Goal: Task Accomplishment & Management: Complete application form

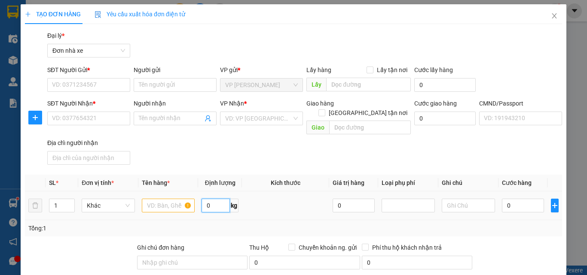
click at [217, 200] on input "0" at bounding box center [216, 206] width 28 height 14
type input "3.5"
click at [99, 86] on input "SĐT Người Gửi *" at bounding box center [88, 85] width 83 height 14
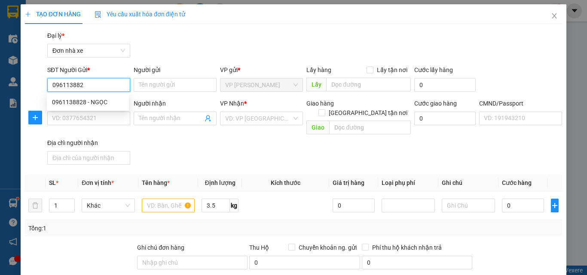
type input "0961138828"
click at [99, 101] on div "0961138828 - NGỌC" at bounding box center [88, 102] width 72 height 9
type input "NGỌC"
type input "0901718268"
type input "YẾN"
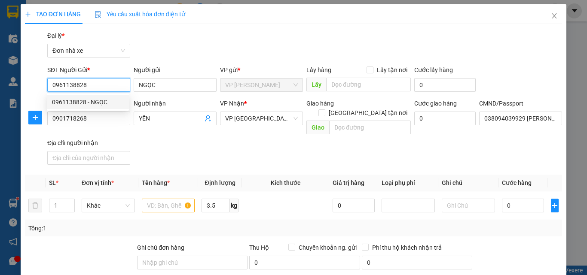
type input "038094039929 [PERSON_NAME] 27/102 [GEOGRAPHIC_DATA]"
type input "0961138828"
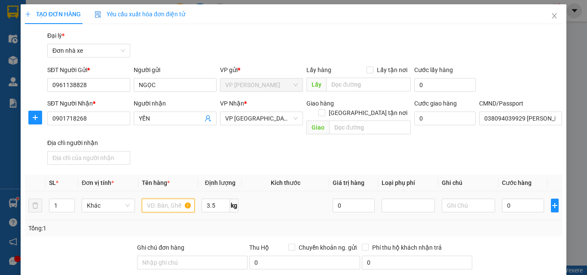
click at [173, 199] on input "text" at bounding box center [168, 206] width 53 height 14
type input "THUỐC DƯỢC"
click at [509, 202] on input "0" at bounding box center [523, 206] width 42 height 14
type input "3"
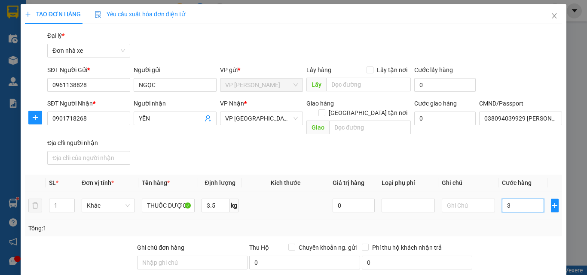
type input "30"
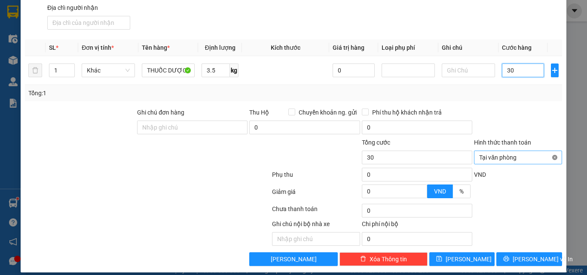
type input "30"
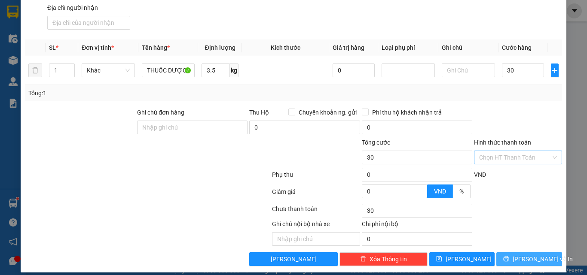
type input "30.000"
click at [533, 255] on span "[PERSON_NAME] và In" at bounding box center [543, 259] width 60 height 9
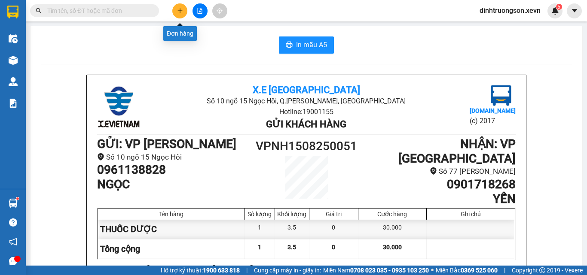
click at [180, 10] on icon "plus" at bounding box center [180, 11] width 6 height 6
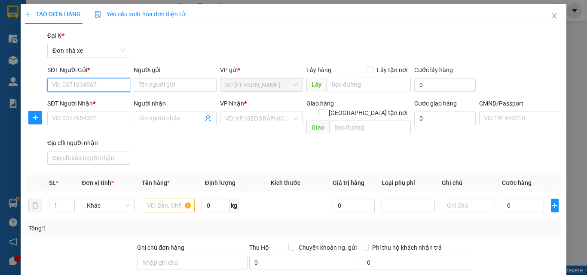
click at [82, 87] on input "SĐT Người Gửi *" at bounding box center [88, 85] width 83 height 14
type input "0969767796"
click at [98, 103] on div "0969767796 - PHƯỢNG" at bounding box center [88, 102] width 72 height 9
type input "PHƯỢNG"
type input "0961265640"
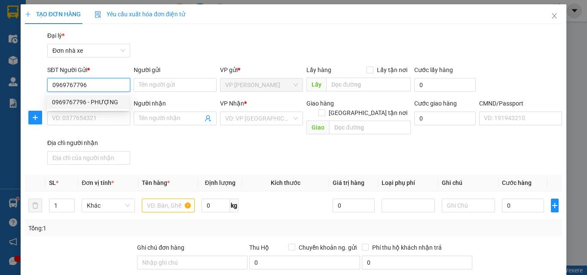
type input "HÀ"
type input "[PERSON_NAME] 0976592134"
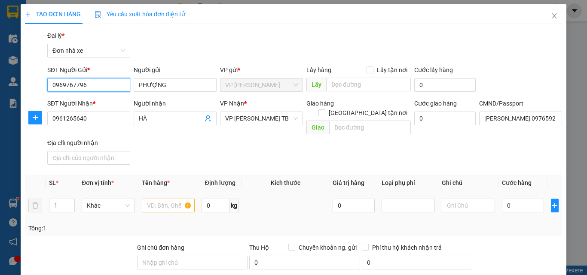
type input "0969767796"
click at [177, 199] on input "text" at bounding box center [168, 206] width 53 height 14
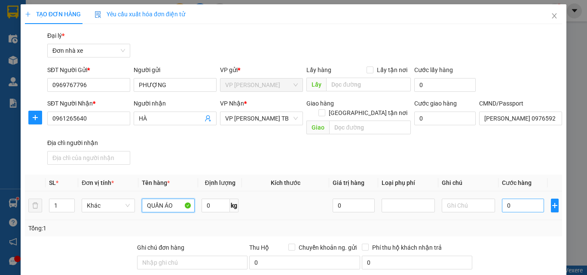
type input "QUẦN ÁO"
click at [516, 199] on input "0" at bounding box center [523, 206] width 42 height 14
type input "3"
type input "30"
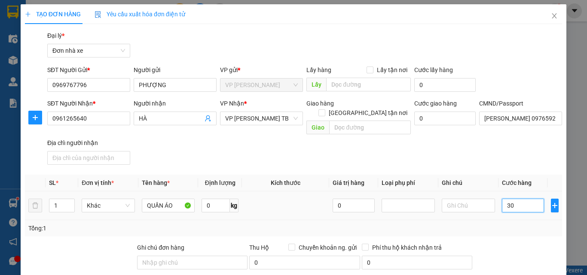
type input "30"
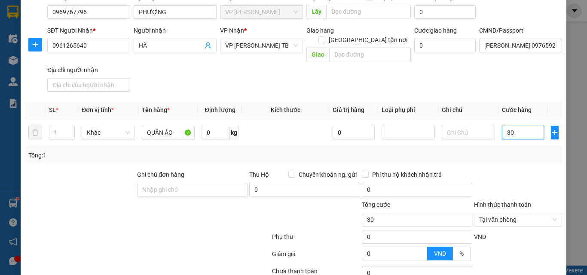
scroll to position [135, 0]
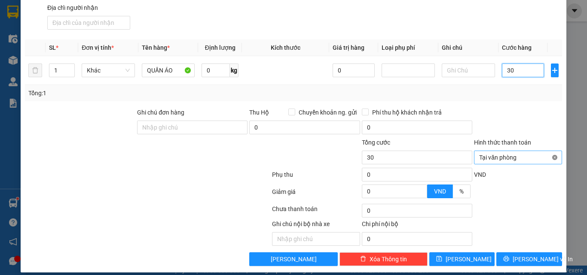
type input "30"
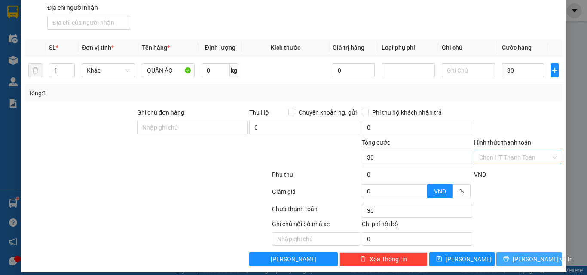
type input "30.000"
click at [537, 255] on span "[PERSON_NAME] và In" at bounding box center [543, 259] width 60 height 9
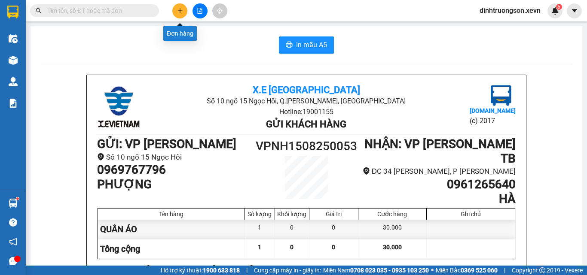
click at [179, 9] on icon "plus" at bounding box center [180, 11] width 6 height 6
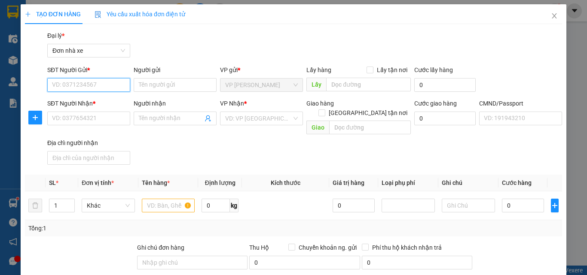
click at [96, 81] on input "SĐT Người Gửi *" at bounding box center [88, 85] width 83 height 14
type input "0989882648"
click at [97, 98] on div "0989882648 - THẾ" at bounding box center [88, 102] width 72 height 9
type input "THẾ"
type input "0912975594"
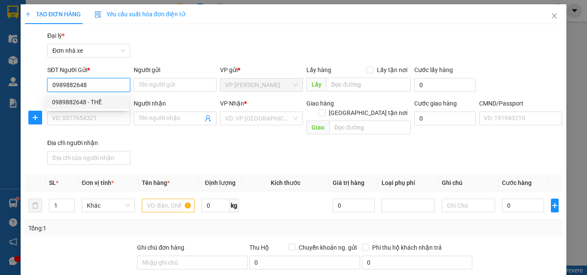
type input "HƯƠNG"
type input "036074020154 [PERSON_NAME] 16 [PERSON_NAME]"
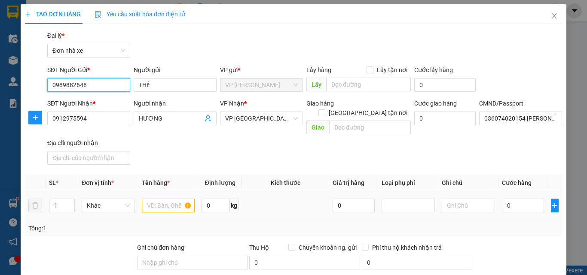
type input "0989882648"
click at [165, 199] on input "text" at bounding box center [168, 206] width 53 height 14
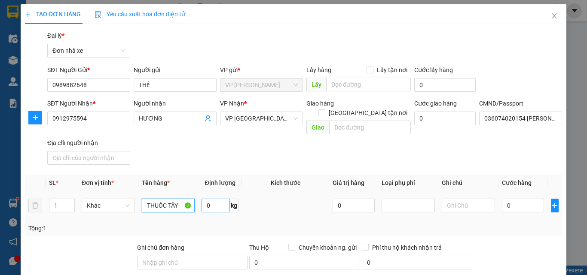
type input "THUỐC TÂY"
click at [208, 199] on input "0" at bounding box center [216, 206] width 28 height 14
type input "4"
click at [529, 199] on input "0" at bounding box center [523, 206] width 42 height 14
type input "3"
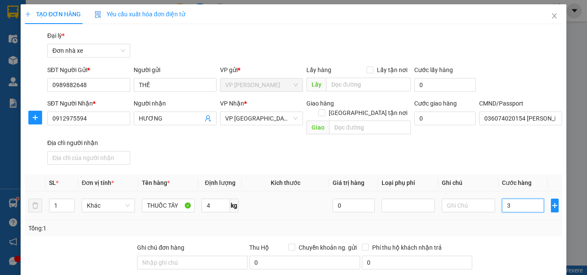
type input "3"
type input "30"
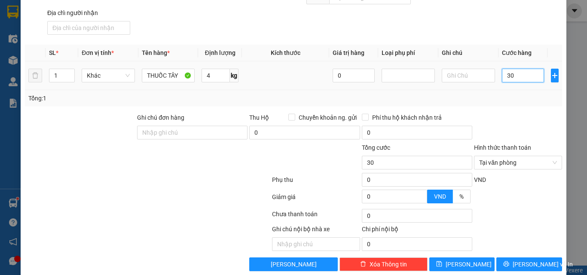
scroll to position [135, 0]
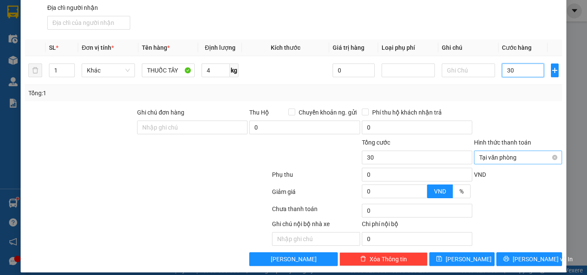
type input "30"
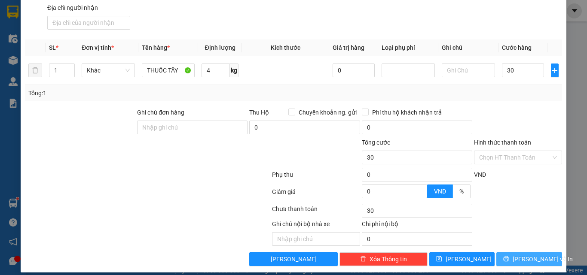
click at [521, 255] on span "[PERSON_NAME] và In" at bounding box center [543, 259] width 60 height 9
type input "30.000"
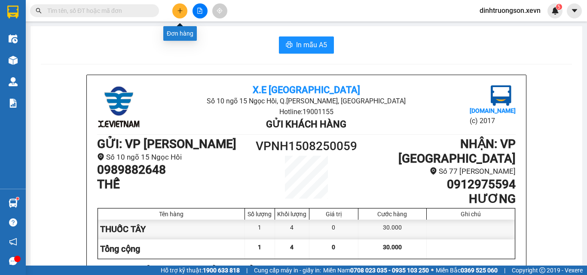
click at [180, 9] on icon "plus" at bounding box center [180, 11] width 6 height 6
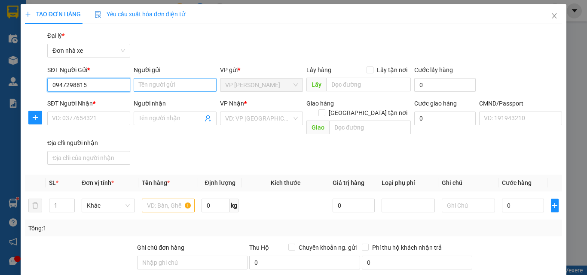
type input "0947298815"
click at [143, 85] on input "Người gửi" at bounding box center [175, 85] width 83 height 14
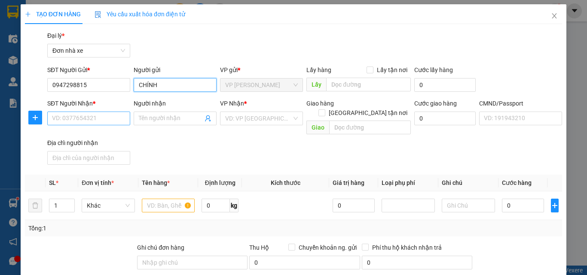
type input "CHÍNH"
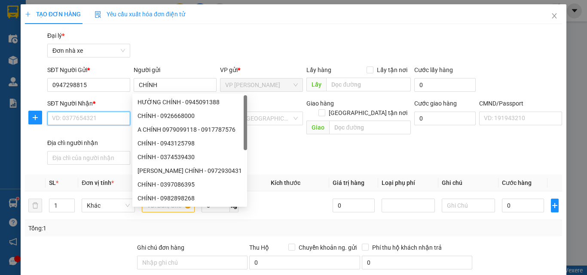
click at [96, 119] on input "SĐT Người Nhận *" at bounding box center [88, 119] width 83 height 14
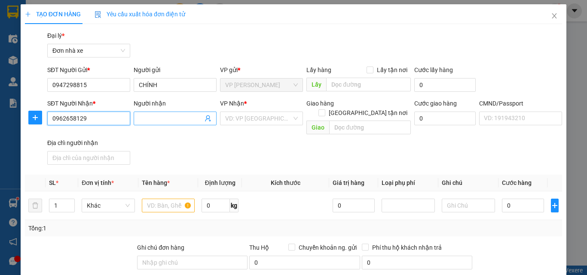
type input "0962658129"
click at [147, 118] on input "Người nhận" at bounding box center [171, 118] width 64 height 9
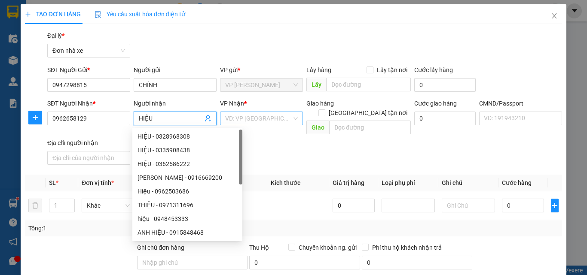
click at [245, 113] on div "VD: VP [GEOGRAPHIC_DATA]" at bounding box center [261, 119] width 83 height 14
type input "HIỆU"
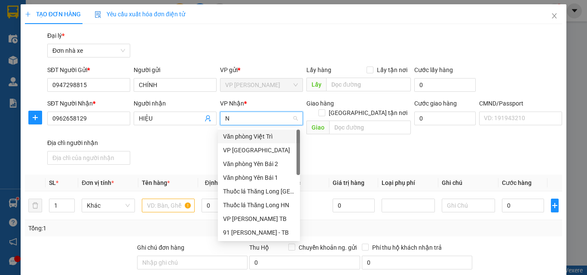
type input "ND"
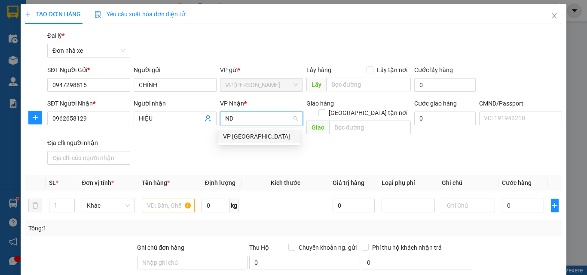
click at [246, 136] on div "VP [GEOGRAPHIC_DATA]" at bounding box center [259, 136] width 72 height 9
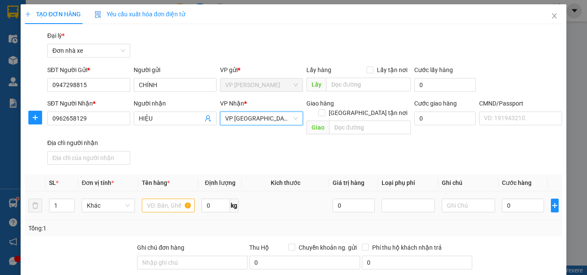
click at [176, 206] on td at bounding box center [168, 206] width 60 height 29
click at [169, 199] on input "text" at bounding box center [168, 206] width 53 height 14
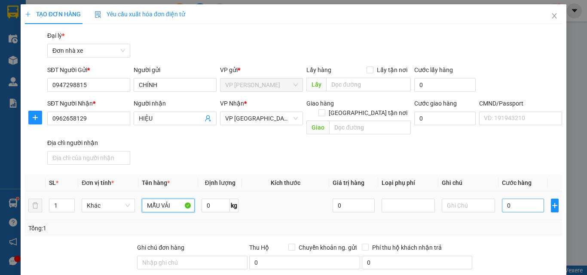
type input "MẪU VẢI"
click at [514, 199] on input "0" at bounding box center [523, 206] width 42 height 14
type input "2"
type input "25"
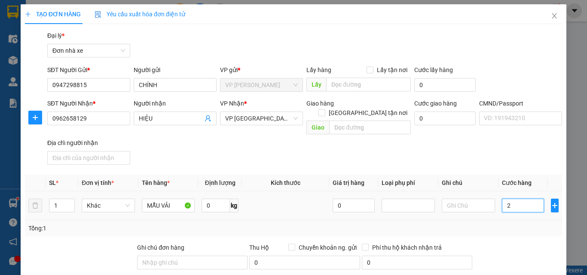
type input "25"
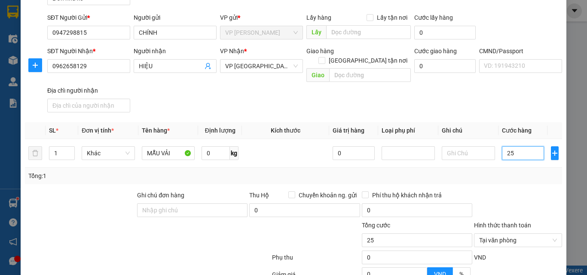
scroll to position [135, 0]
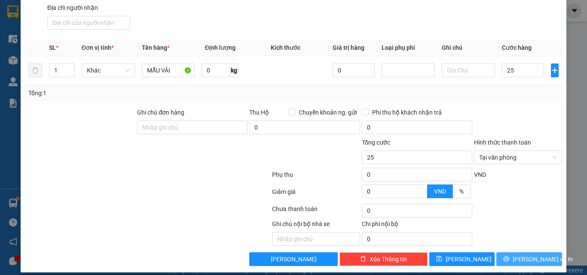
click at [538, 255] on span "[PERSON_NAME] và In" at bounding box center [543, 259] width 60 height 9
type input "25.000"
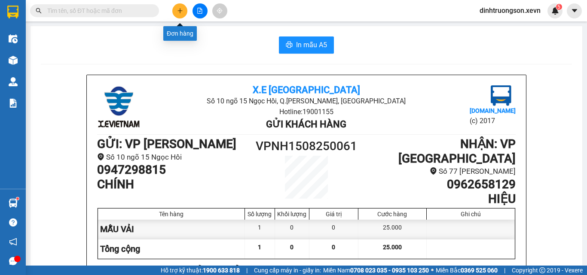
click at [181, 7] on button at bounding box center [179, 10] width 15 height 15
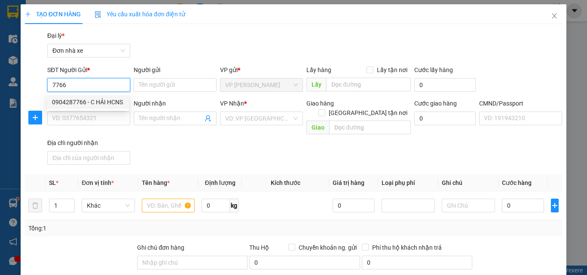
click at [86, 98] on div "0904287766 - C HẢI HCNS" at bounding box center [88, 102] width 72 height 9
type input "0904287766"
type input "C HẢI HCNS"
type input "0945622890"
type input "THUÝ KT NĐ"
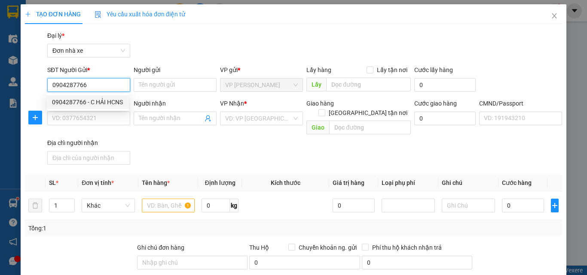
type input "chính chủ"
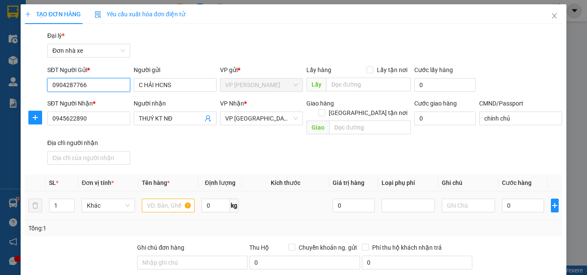
type input "0904287766"
click at [168, 199] on input "text" at bounding box center [168, 206] width 53 height 14
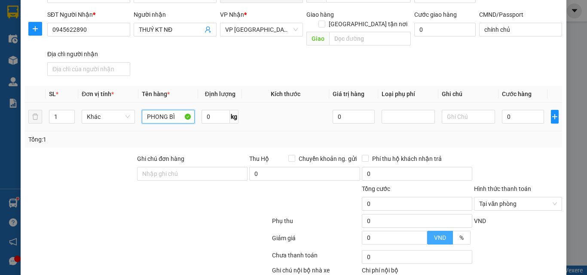
scroll to position [129, 0]
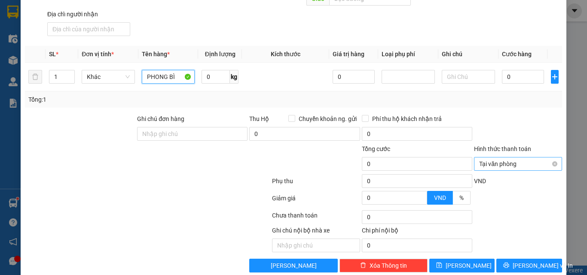
click at [501, 158] on span "Tại văn phòng" at bounding box center [518, 164] width 78 height 13
type input "PHONG BÌ"
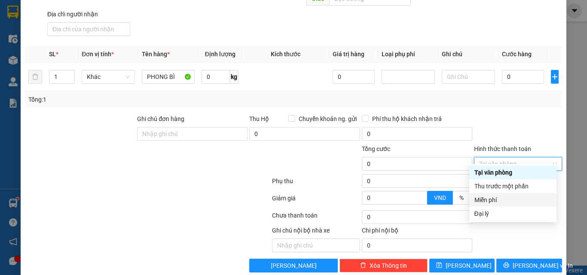
click at [498, 200] on div "Miễn phí" at bounding box center [512, 199] width 77 height 9
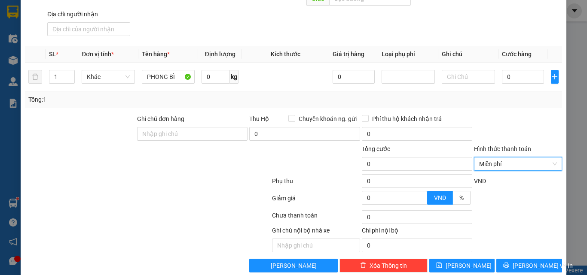
scroll to position [135, 0]
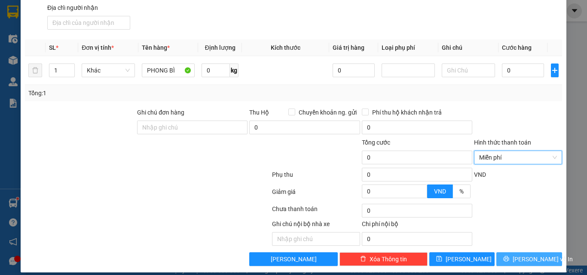
click at [522, 255] on span "[PERSON_NAME] và In" at bounding box center [543, 259] width 60 height 9
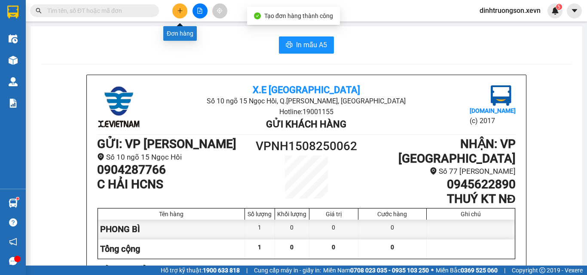
click at [177, 10] on icon "plus" at bounding box center [180, 11] width 6 height 6
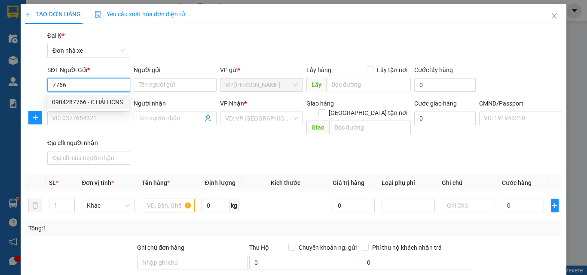
click at [92, 102] on div "0904287766 - C HẢI HCNS" at bounding box center [88, 102] width 72 height 9
type input "0904287766"
type input "C HẢI HCNS"
type input "0945622890"
type input "THUÝ KT NĐ"
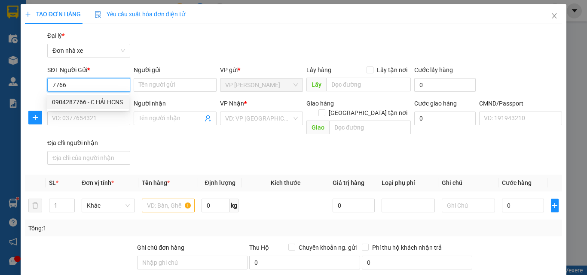
type input "chính chủ"
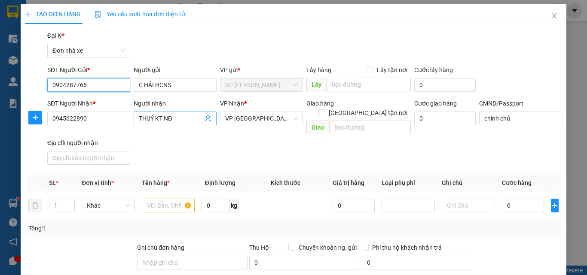
type input "0904287766"
click at [206, 120] on icon "user-add" at bounding box center [208, 119] width 6 height 6
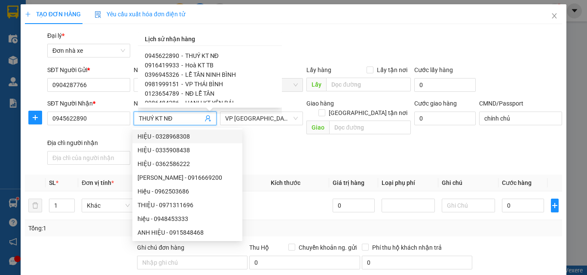
click at [202, 64] on span "Hoà KT TB" at bounding box center [199, 65] width 28 height 7
type input "0916419933"
type input "Hoà KT TB"
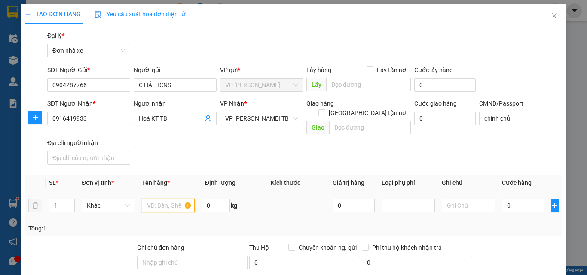
click at [163, 199] on input "text" at bounding box center [168, 206] width 53 height 14
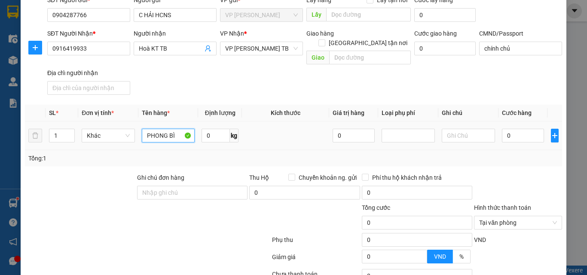
scroll to position [135, 0]
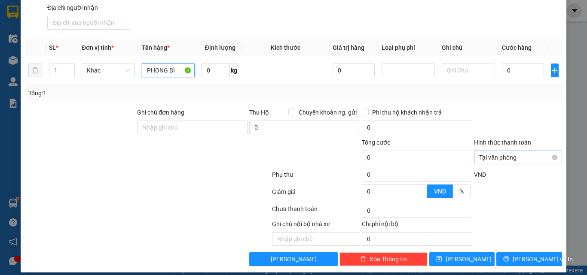
click at [510, 151] on span "Tại văn phòng" at bounding box center [518, 157] width 78 height 13
type input "PHONG BÌ"
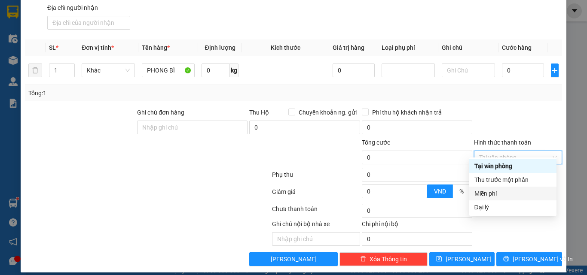
click at [513, 190] on div "Miễn phí" at bounding box center [512, 193] width 77 height 9
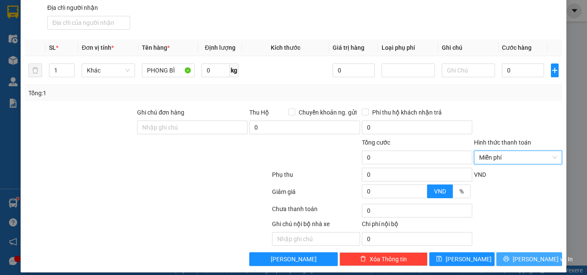
click at [530, 255] on span "[PERSON_NAME] và In" at bounding box center [543, 259] width 60 height 9
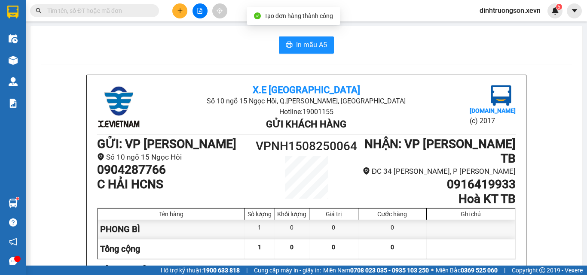
click at [178, 11] on icon "plus" at bounding box center [180, 11] width 6 height 6
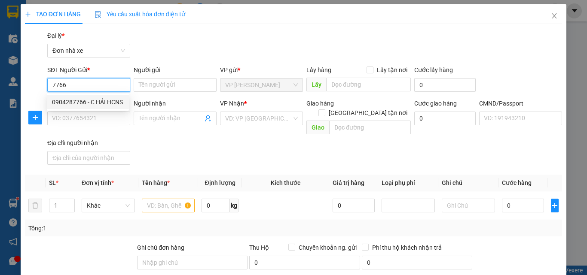
click at [100, 104] on div "0904287766 - C HẢI HCNS" at bounding box center [88, 102] width 72 height 9
type input "0904287766"
type input "C HẢI HCNS"
type input "0916419933"
type input "Hoà KT TB"
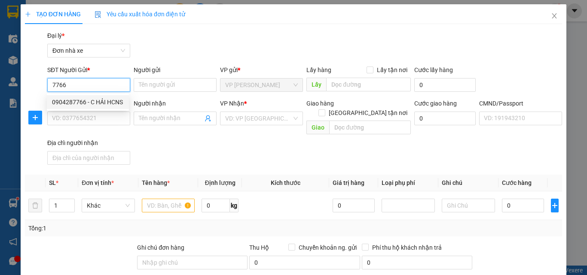
type input "chính chủ"
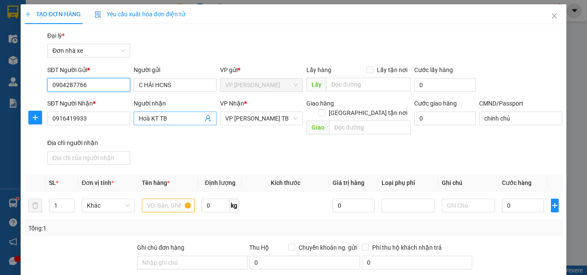
type input "0904287766"
click at [208, 119] on icon "user-add" at bounding box center [208, 118] width 7 height 7
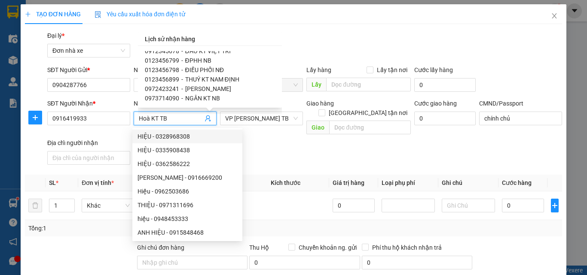
scroll to position [86, 0]
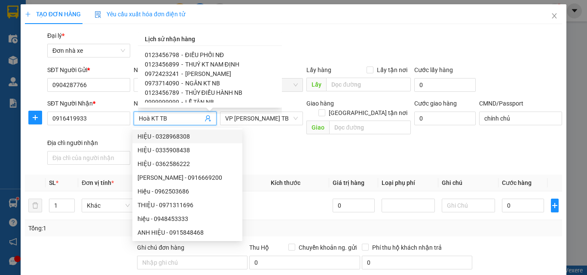
click at [215, 81] on span "NGÂN KT NB" at bounding box center [202, 83] width 35 height 7
type input "0973714090"
type input "NGÂN KT NB"
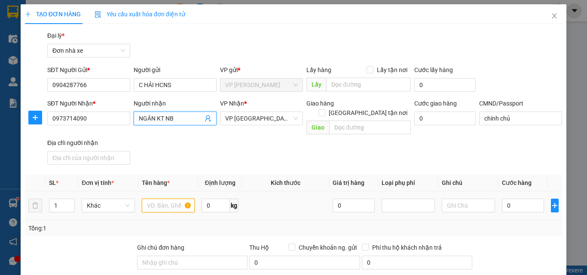
drag, startPoint x: 149, startPoint y: 195, endPoint x: 163, endPoint y: 191, distance: 14.8
click at [151, 199] on input "text" at bounding box center [168, 206] width 53 height 14
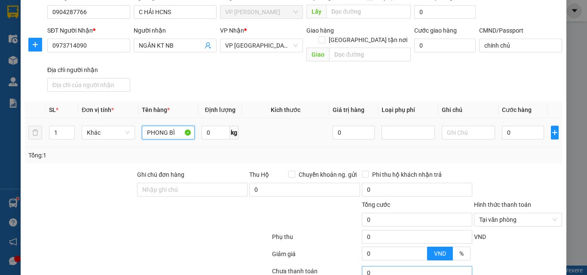
scroll to position [135, 0]
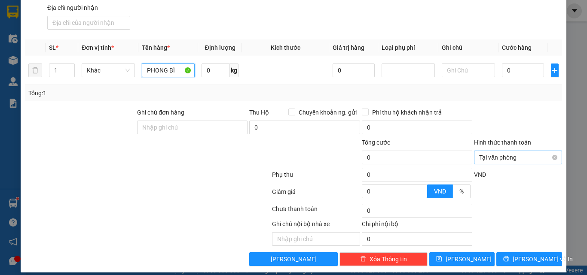
click at [526, 153] on span "Tại văn phòng" at bounding box center [518, 157] width 78 height 13
type input "PHONG BÌ"
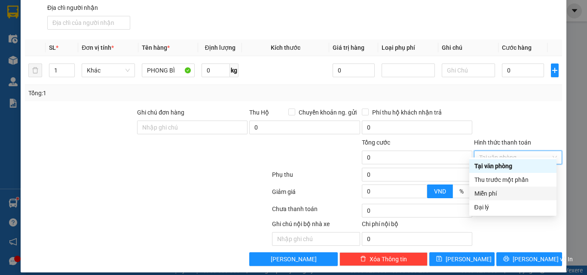
click at [507, 192] on div "Miễn phí" at bounding box center [512, 193] width 77 height 9
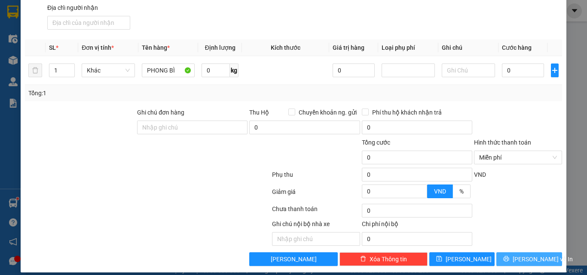
drag, startPoint x: 522, startPoint y: 249, endPoint x: 220, endPoint y: 168, distance: 312.2
click at [522, 255] on span "[PERSON_NAME] và In" at bounding box center [543, 259] width 60 height 9
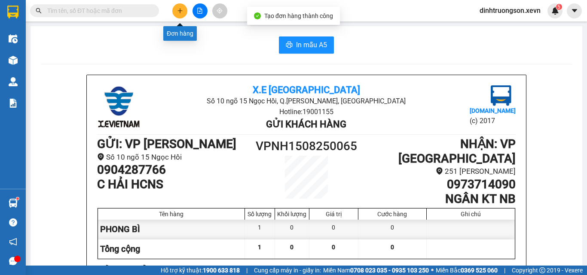
click at [177, 12] on icon "plus" at bounding box center [180, 11] width 6 height 6
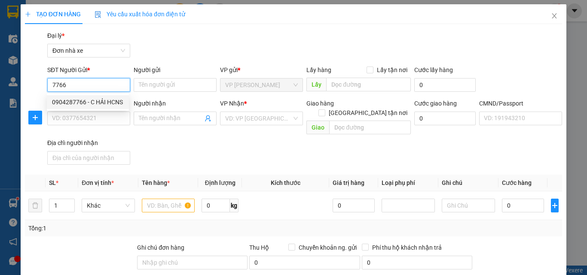
click at [103, 98] on div "0904287766 - C HẢI HCNS" at bounding box center [88, 102] width 72 height 9
type input "0904287766"
type input "C HẢI HCNS"
type input "0973714090"
type input "NGÂN KT NB"
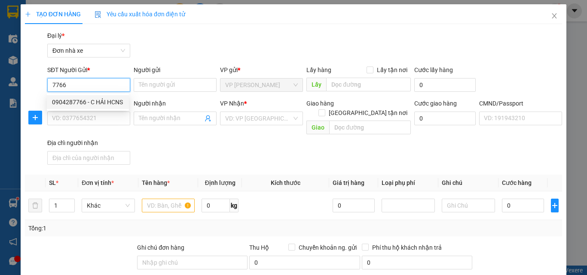
type input "chính chủ"
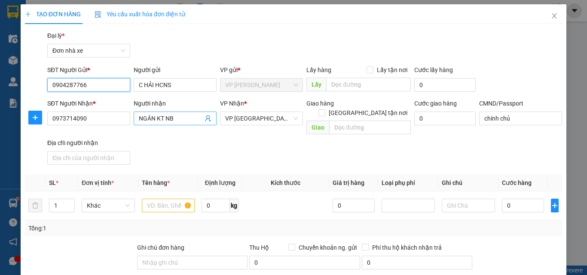
type input "0904287766"
click at [206, 123] on span at bounding box center [208, 118] width 7 height 9
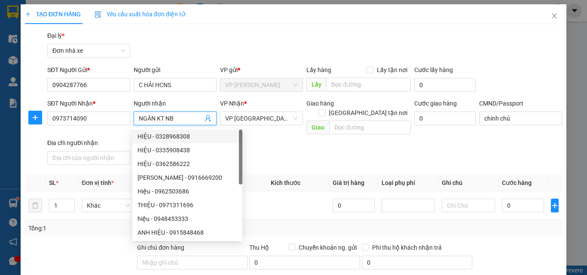
click at [206, 123] on span at bounding box center [208, 118] width 7 height 9
click at [206, 118] on icon "user-add" at bounding box center [208, 118] width 7 height 7
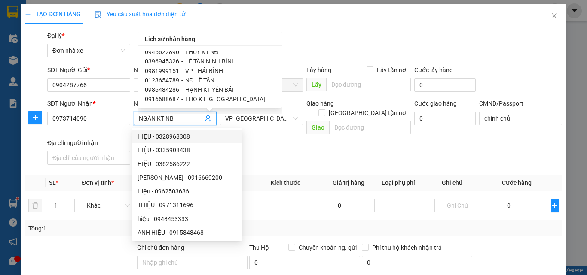
scroll to position [43, 0]
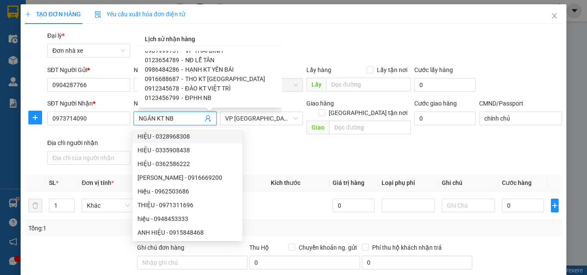
click at [216, 67] on span "HẠNH KT YÊN BÁI" at bounding box center [209, 69] width 49 height 7
type input "0986484286"
type input "HẠNH KT YÊN BÁI"
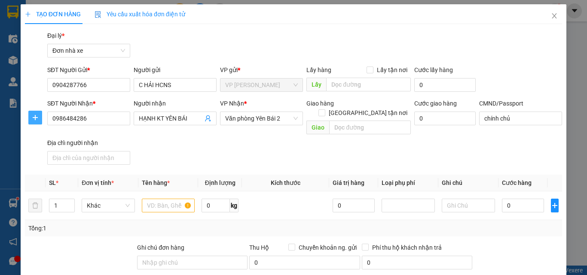
click at [35, 118] on icon "plus" at bounding box center [35, 117] width 7 height 7
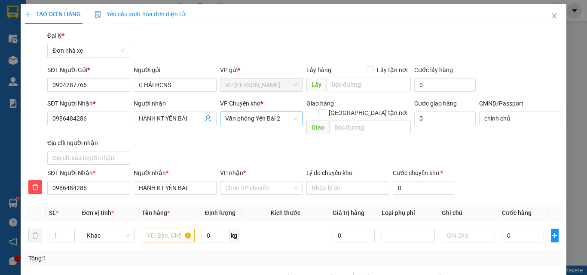
click at [253, 116] on span "Văn phòng Yên Bái 2" at bounding box center [261, 118] width 73 height 13
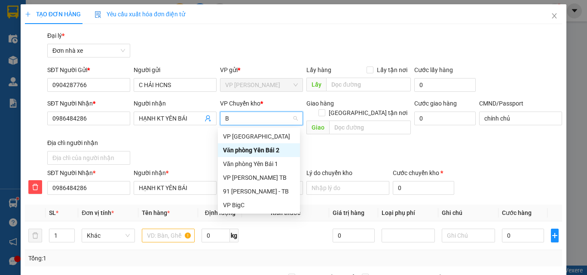
type input "BI"
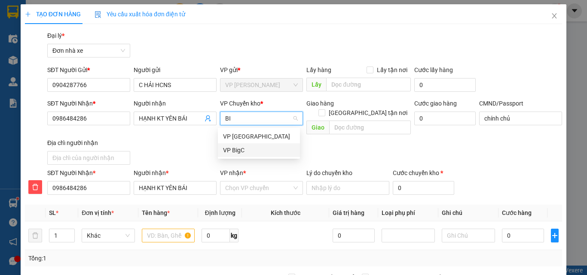
click at [247, 148] on div "VP BigC" at bounding box center [259, 150] width 72 height 9
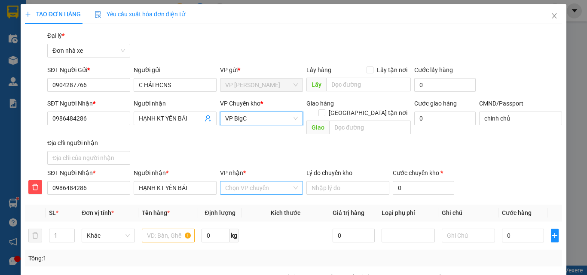
click at [244, 182] on input "VP nhận *" at bounding box center [258, 188] width 67 height 13
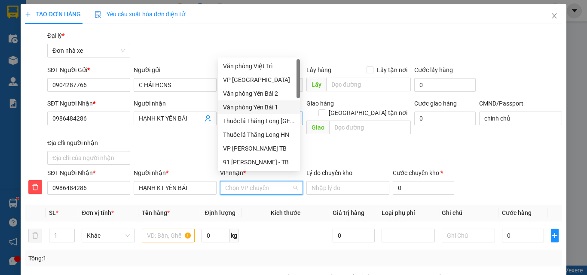
click at [274, 107] on div "Văn phòng Yên Bái 1" at bounding box center [259, 107] width 72 height 9
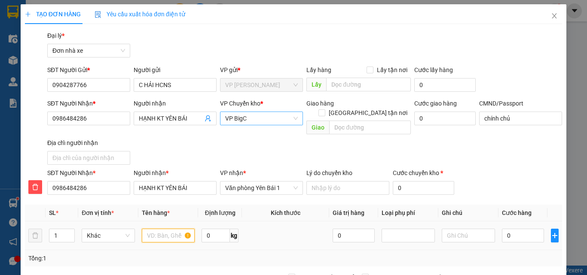
click at [168, 231] on input "text" at bounding box center [168, 236] width 53 height 14
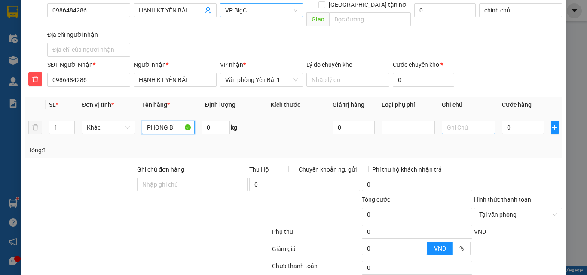
scroll to position [165, 0]
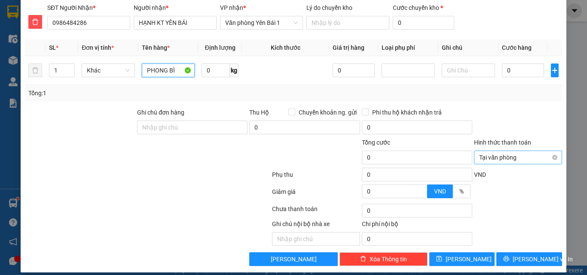
click at [510, 151] on span "Tại văn phòng" at bounding box center [518, 157] width 78 height 13
type input "PHONG BÌ"
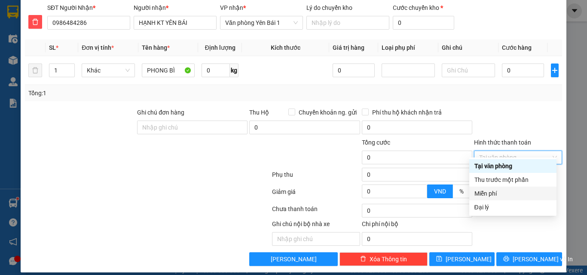
click at [495, 193] on div "Miễn phí" at bounding box center [512, 193] width 77 height 9
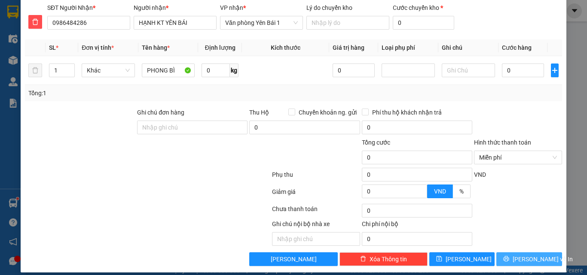
click at [531, 255] on span "[PERSON_NAME] và In" at bounding box center [543, 259] width 60 height 9
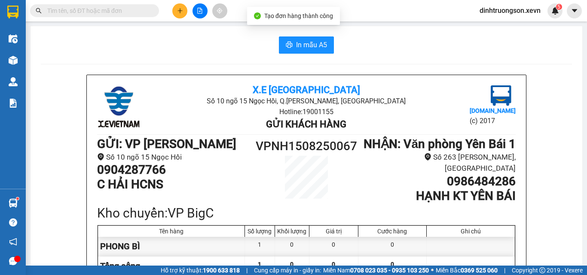
click at [179, 13] on icon "plus" at bounding box center [180, 11] width 6 height 6
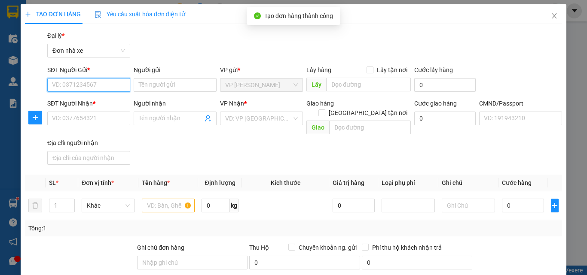
click at [62, 83] on input "SĐT Người Gửi *" at bounding box center [88, 85] width 83 height 14
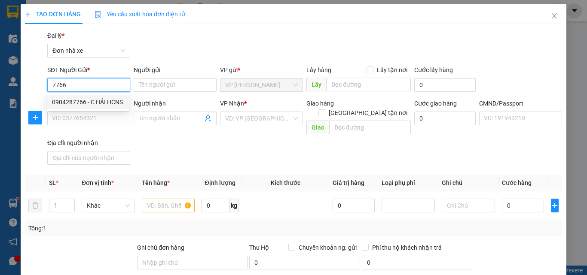
click at [74, 96] on div "0904287766 - C HẢI HCNS" at bounding box center [88, 102] width 82 height 14
type input "0904287766"
type input "C HẢI HCNS"
type input "0986484286"
type input "HẠNH KT YÊN BÁI"
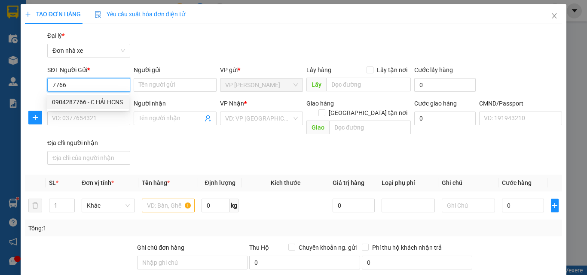
type input "chính chủ"
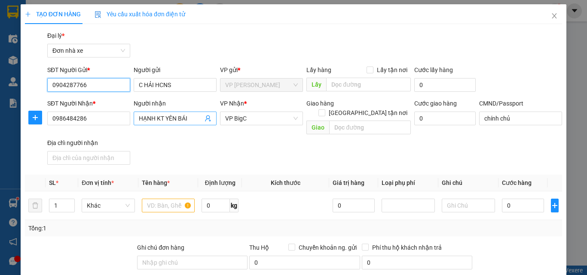
type input "0904287766"
click at [205, 119] on icon "user-add" at bounding box center [208, 118] width 7 height 7
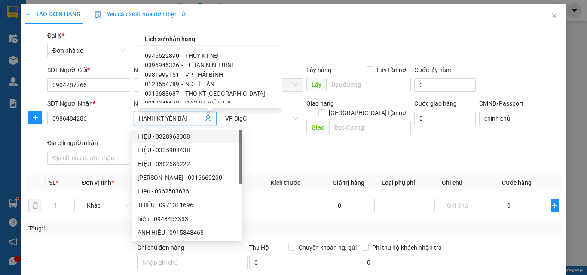
scroll to position [43, 0]
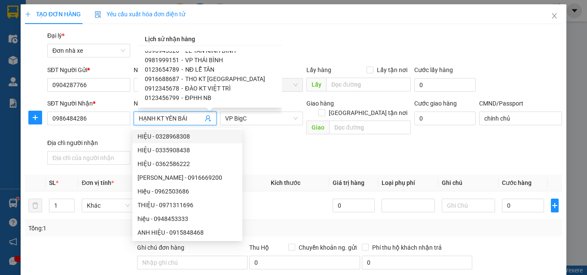
click at [215, 89] on span "ĐÀO KT VIỆT TRÌ" at bounding box center [208, 88] width 46 height 7
type input "0912345678"
type input "ĐÀO KT VIỆT TRÌ"
type input "KE TOAN"
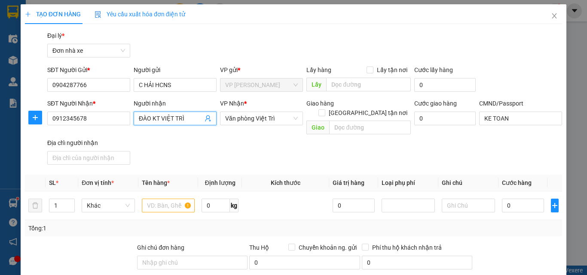
click at [205, 121] on icon "user-add" at bounding box center [208, 118] width 7 height 7
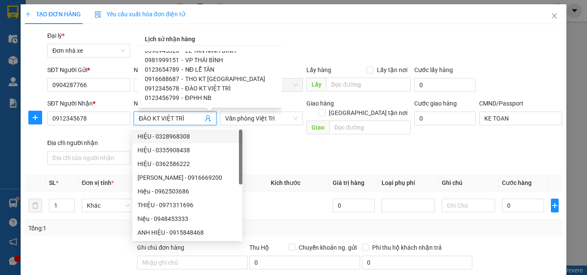
click at [225, 77] on span "THO KT [GEOGRAPHIC_DATA]" at bounding box center [225, 79] width 80 height 7
type input "0916688687"
type input "THO KT [GEOGRAPHIC_DATA]"
type input "chính chủ"
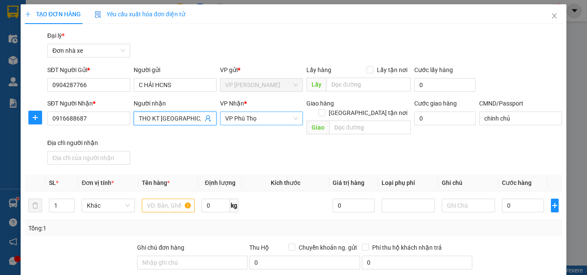
click at [260, 123] on span "VP Phú Thọ" at bounding box center [261, 118] width 73 height 13
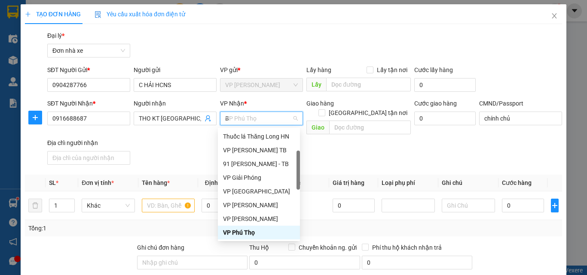
scroll to position [0, 0]
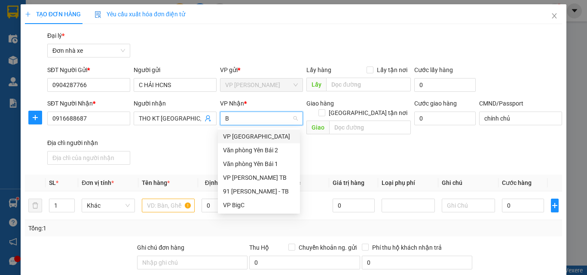
type input "BI"
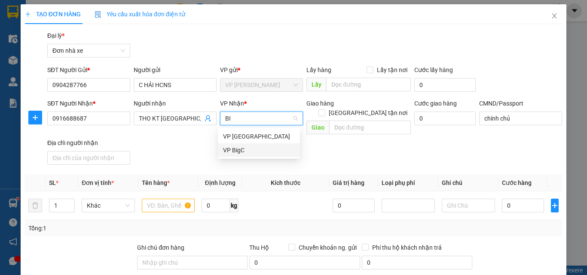
drag, startPoint x: 249, startPoint y: 150, endPoint x: 227, endPoint y: 150, distance: 21.5
click at [248, 150] on div "VP BigC" at bounding box center [259, 150] width 72 height 9
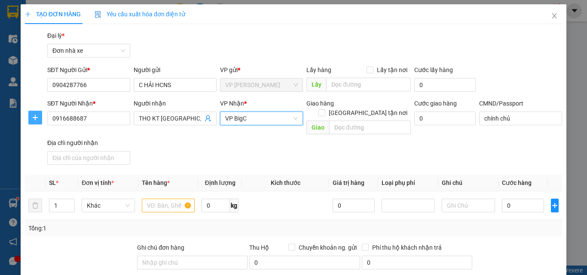
click at [32, 119] on icon "plus" at bounding box center [35, 117] width 7 height 7
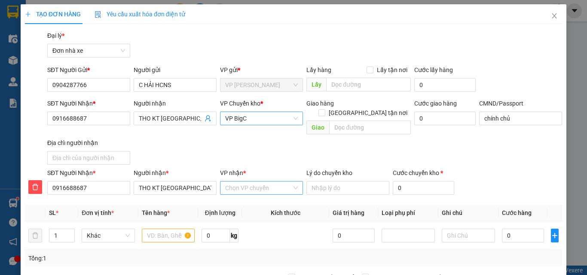
click at [249, 182] on input "VP nhận *" at bounding box center [258, 188] width 67 height 13
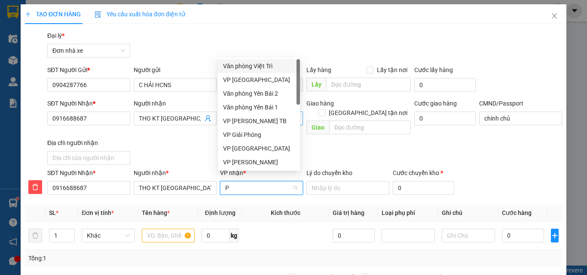
type input "PT"
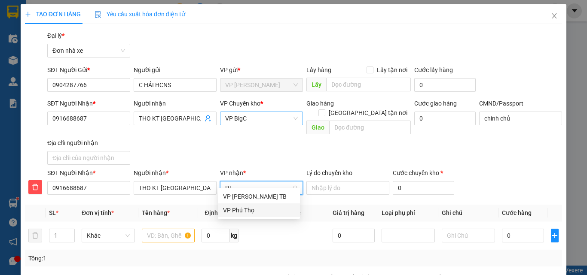
click at [250, 217] on div "VP Phú Thọ" at bounding box center [259, 211] width 82 height 14
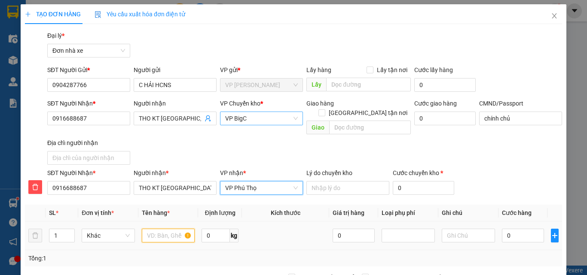
click at [161, 229] on input "text" at bounding box center [168, 236] width 53 height 14
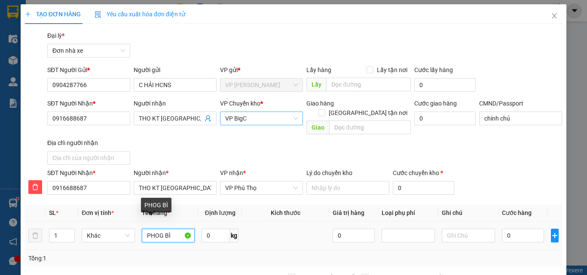
click at [158, 229] on input "PHOG BÌ" at bounding box center [168, 236] width 53 height 14
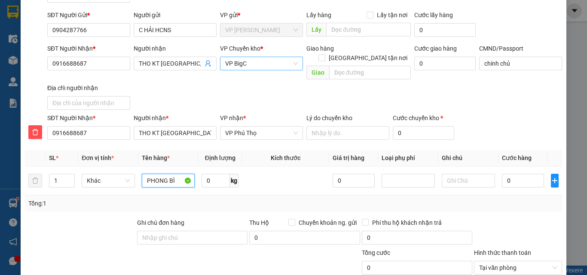
scroll to position [129, 0]
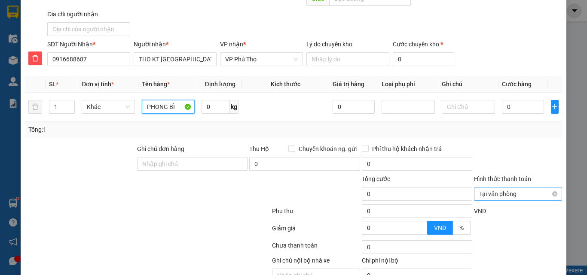
click at [522, 189] on span "Tại văn phòng" at bounding box center [518, 194] width 78 height 13
type input "PHONG BÌ"
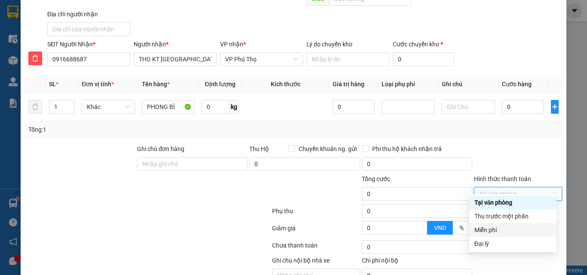
click at [496, 228] on div "Miễn phí" at bounding box center [512, 230] width 77 height 9
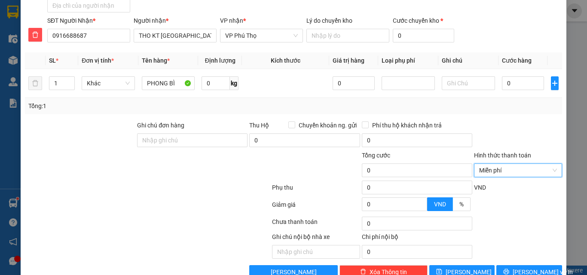
scroll to position [165, 0]
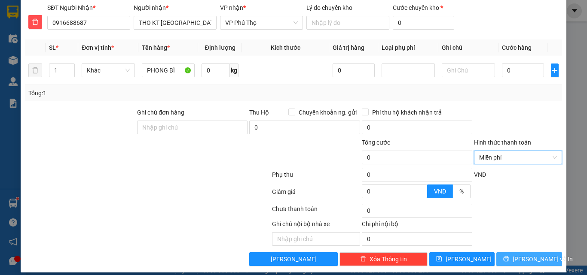
click at [523, 255] on span "[PERSON_NAME] và In" at bounding box center [543, 259] width 60 height 9
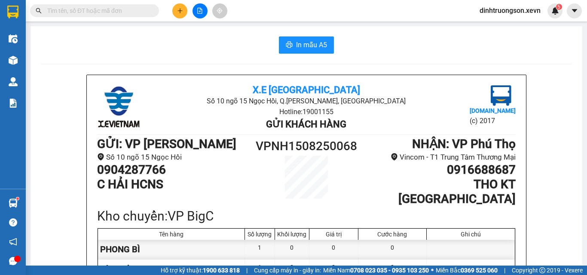
click at [180, 12] on icon "plus" at bounding box center [180, 11] width 6 height 6
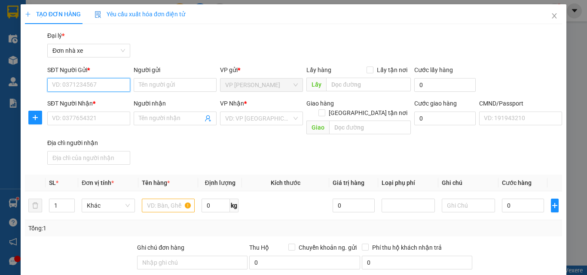
drag, startPoint x: 72, startPoint y: 87, endPoint x: 82, endPoint y: 88, distance: 10.0
click at [73, 87] on input "SĐT Người Gửi *" at bounding box center [88, 85] width 83 height 14
drag, startPoint x: 87, startPoint y: 86, endPoint x: 48, endPoint y: 86, distance: 38.7
click at [48, 86] on input "0916028833" at bounding box center [88, 85] width 83 height 14
type input "0916028833"
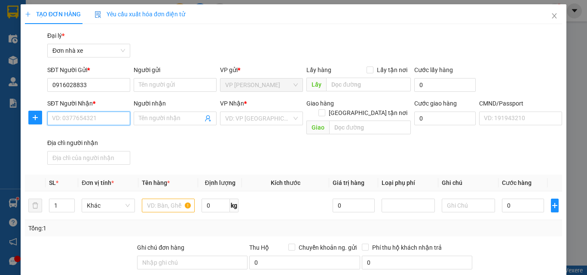
click at [65, 124] on input "SĐT Người Nhận *" at bounding box center [88, 119] width 83 height 14
paste input "0916028833"
type input "0916028833"
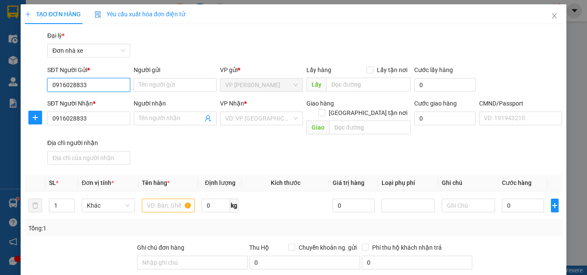
drag, startPoint x: 94, startPoint y: 82, endPoint x: 50, endPoint y: 84, distance: 43.9
click at [49, 84] on input "0916028833" at bounding box center [88, 85] width 83 height 14
type input "0962309804"
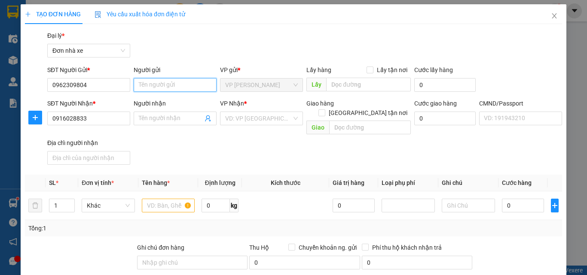
click at [148, 86] on input "Người gửi" at bounding box center [175, 85] width 83 height 14
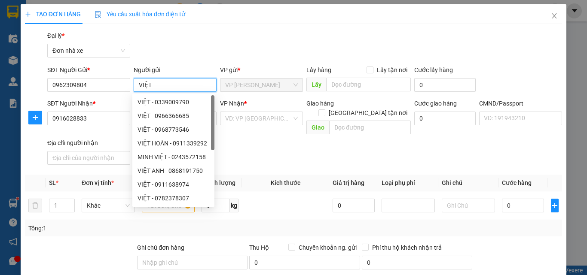
type input "VIỆT"
click at [115, 98] on form "SĐT Người Gửi * 0962309804 Người gửi VIỆT VP gửi * VP Ngọc Hồi Lấy hàng Lấy tận…" at bounding box center [293, 116] width 537 height 103
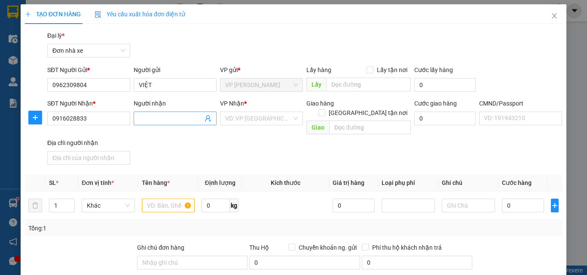
click at [146, 119] on input "Người nhận" at bounding box center [171, 118] width 64 height 9
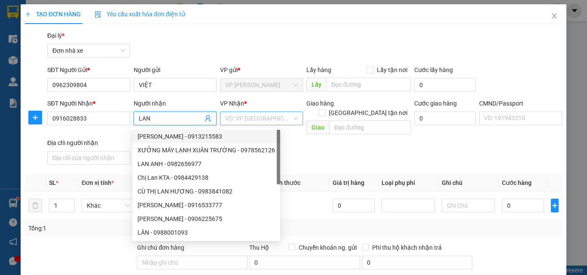
type input "LAN"
drag, startPoint x: 245, startPoint y: 122, endPoint x: 253, endPoint y: 121, distance: 8.2
click at [247, 121] on input "search" at bounding box center [258, 118] width 67 height 13
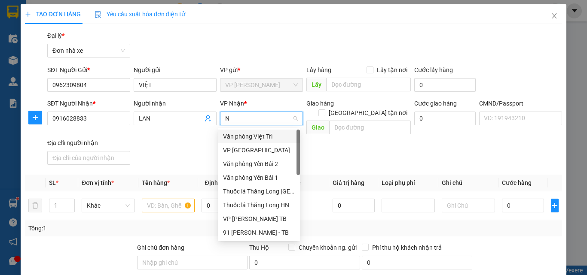
type input "NB"
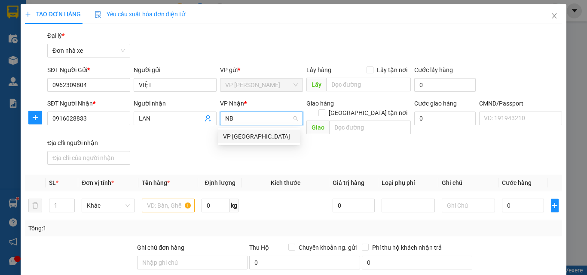
click at [253, 138] on div "VP [GEOGRAPHIC_DATA]" at bounding box center [259, 136] width 72 height 9
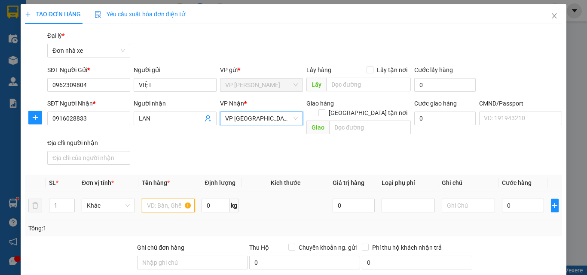
click at [159, 199] on input "text" at bounding box center [168, 206] width 53 height 14
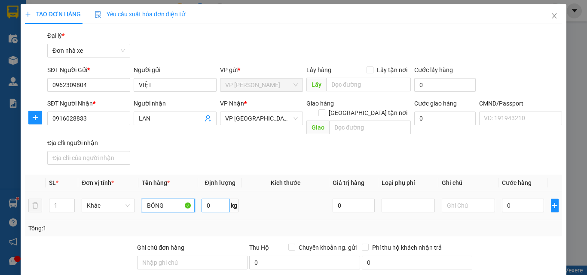
type input "BÓNG"
click at [221, 199] on input "0" at bounding box center [216, 206] width 28 height 14
type input "3"
click at [512, 201] on input "0" at bounding box center [523, 206] width 42 height 14
type input "3"
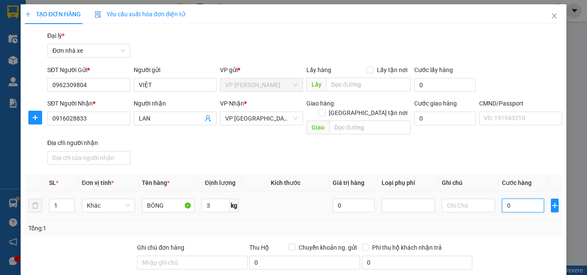
type input "3"
type input "35"
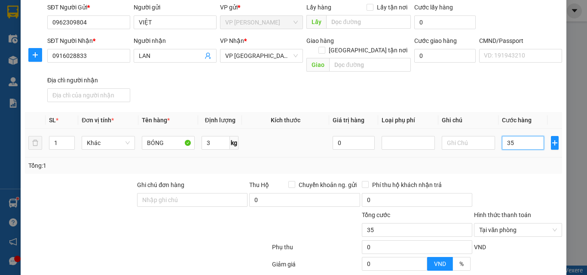
scroll to position [129, 0]
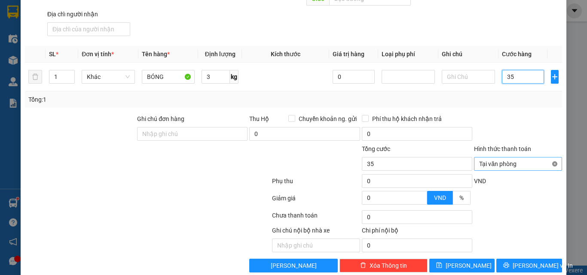
type input "35"
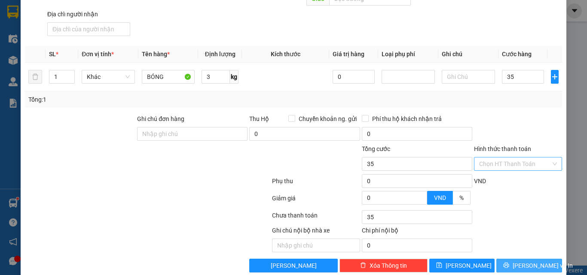
type input "35.000"
click at [535, 261] on span "[PERSON_NAME] và In" at bounding box center [543, 265] width 60 height 9
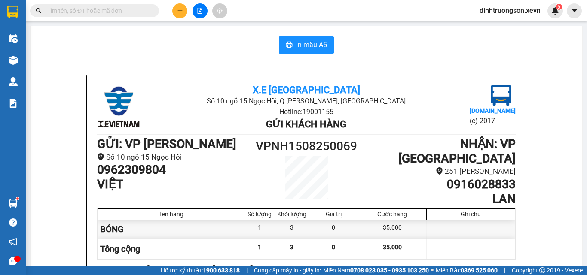
click at [186, 13] on button at bounding box center [179, 10] width 15 height 15
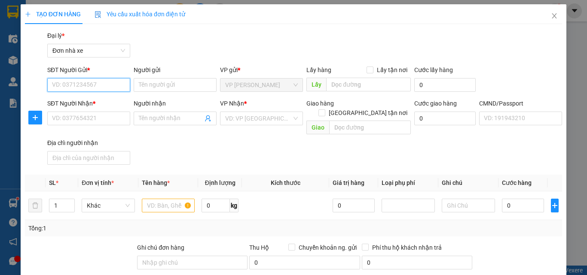
click at [72, 87] on input "SĐT Người Gửi *" at bounding box center [88, 85] width 83 height 14
type input "0966597778"
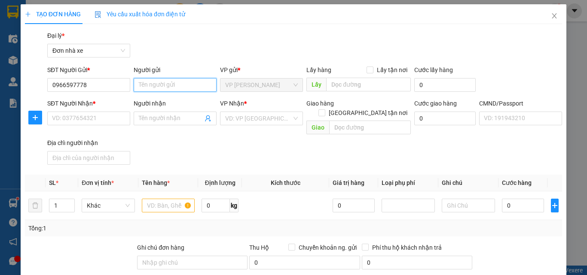
click at [166, 87] on input "Người gửi" at bounding box center [175, 85] width 83 height 14
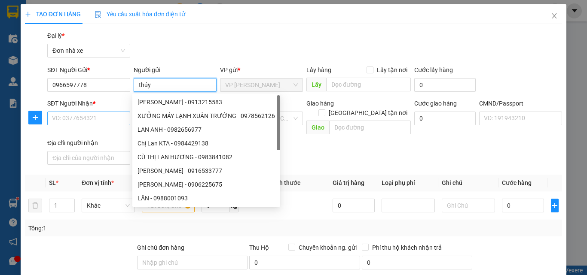
type input "thúy"
click at [64, 116] on input "SĐT Người Nhận *" at bounding box center [88, 119] width 83 height 14
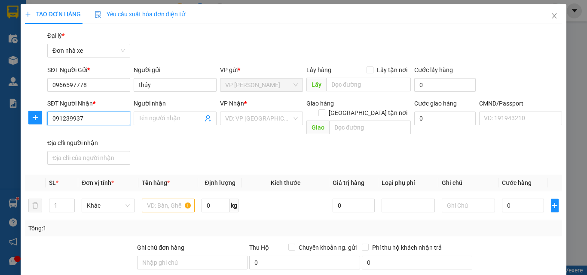
type input "0912399379"
click at [95, 139] on div "0912399379 - HIỀN" at bounding box center [88, 136] width 72 height 9
type input "HIỀN"
type input "036090001062 NG ANH HÒA 33I Ô 19 HẠ LONG"
type input "0912399379"
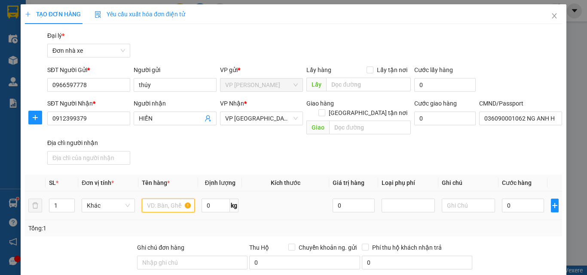
click at [169, 200] on input "text" at bounding box center [168, 206] width 53 height 14
type input "mực in"
click at [208, 199] on input "0" at bounding box center [216, 206] width 28 height 14
type input "16"
click at [515, 199] on input "0" at bounding box center [523, 206] width 42 height 14
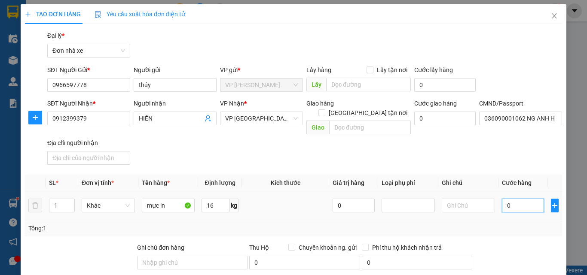
type input "4"
type input "40"
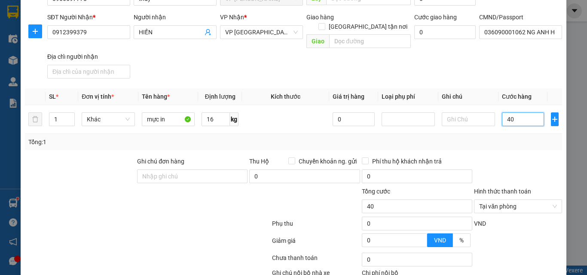
scroll to position [135, 0]
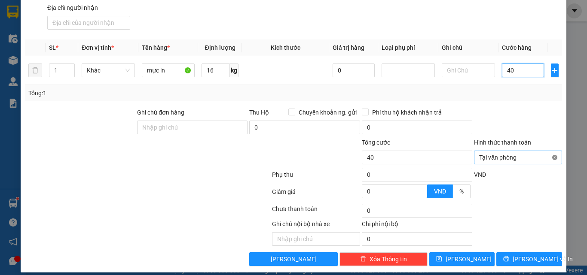
type input "40"
type input "40.000"
click at [505, 151] on input "Hình thức thanh toán" at bounding box center [515, 157] width 72 height 13
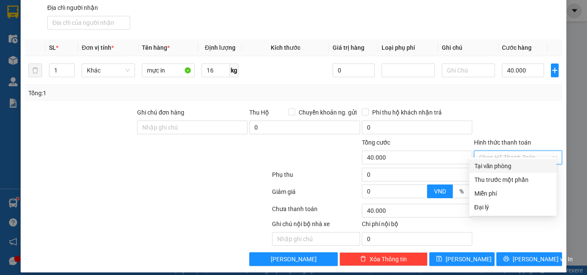
click at [498, 162] on div "Tại văn phòng" at bounding box center [512, 166] width 77 height 9
type input "0"
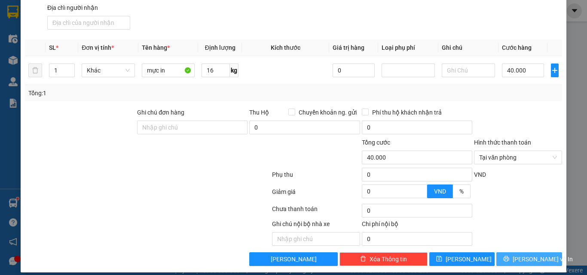
click at [547, 253] on button "[PERSON_NAME] và In" at bounding box center [529, 260] width 66 height 14
